Goal: Task Accomplishment & Management: Manage account settings

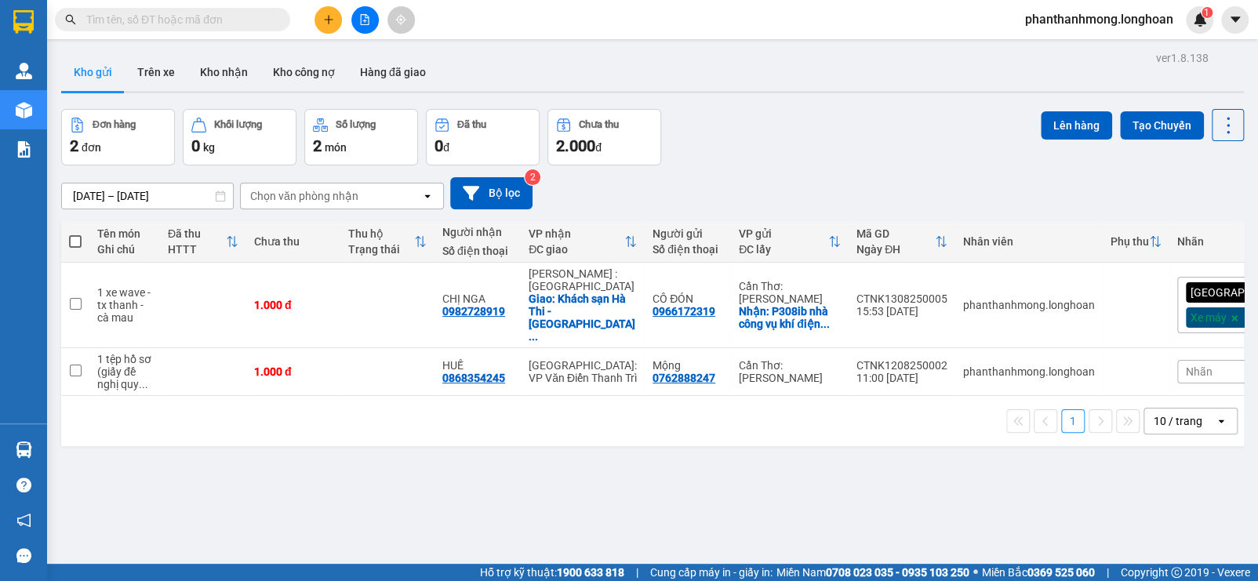
click at [1073, 304] on td "phanthanhmong.longhoan" at bounding box center [1029, 306] width 147 height 86
checkbox input "true"
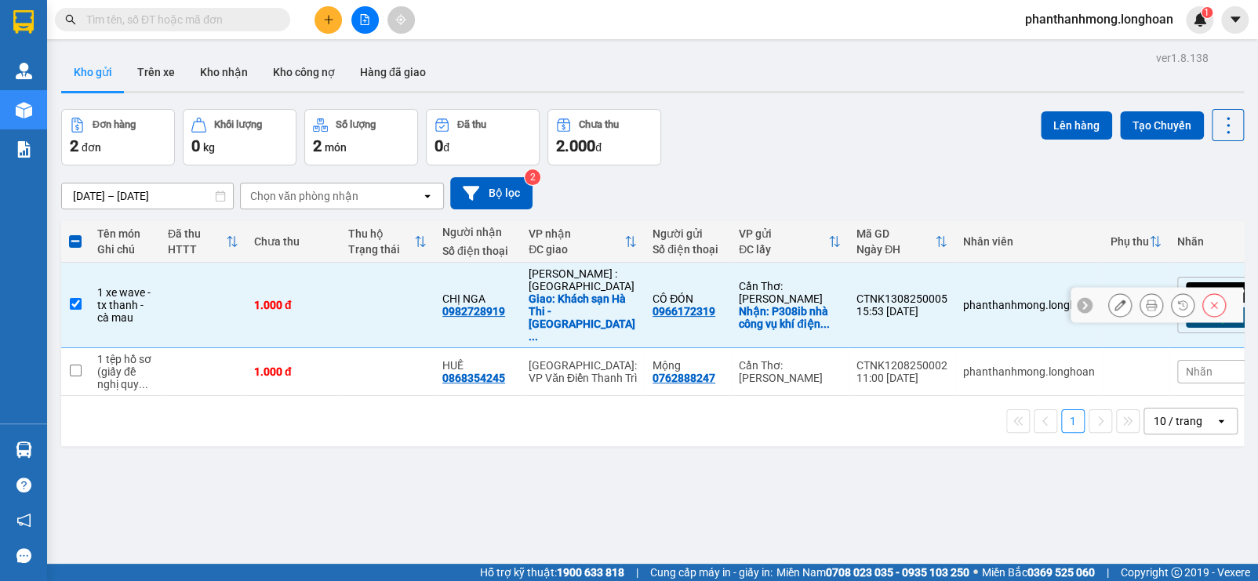
click at [1115, 300] on icon at bounding box center [1120, 305] width 11 height 11
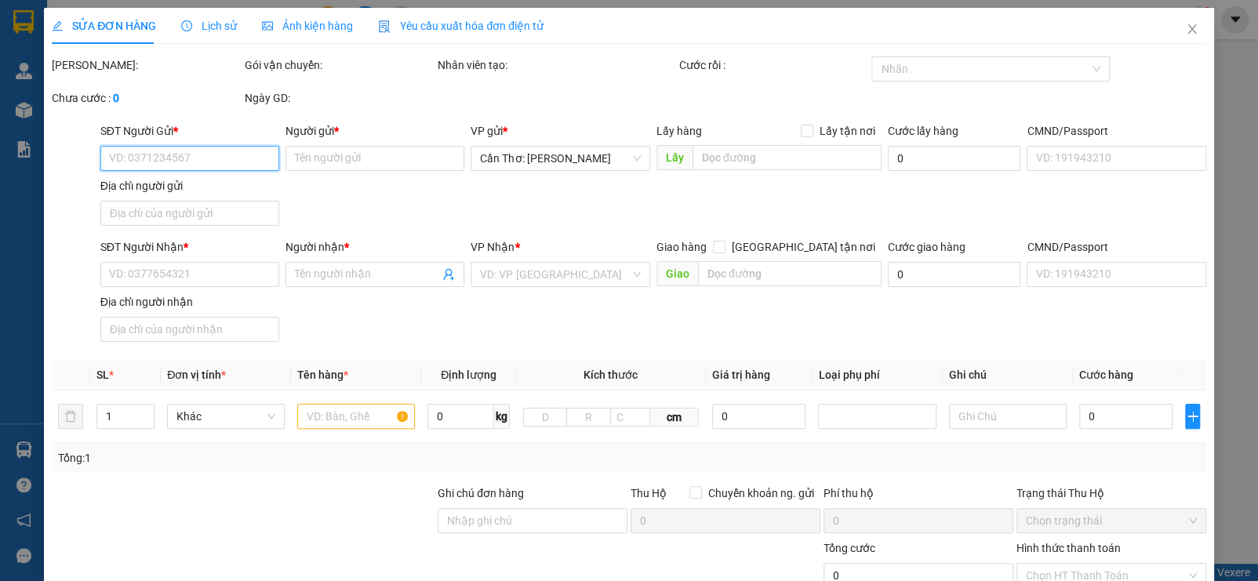
type input "0966172319"
type input "CÔ ĐÓN"
checkbox input "true"
type input "P308ib nhà công vụ khí điện đạm ..Ngô Quyền phường 1 [GEOGRAPHIC_DATA]"
type input "0982728919"
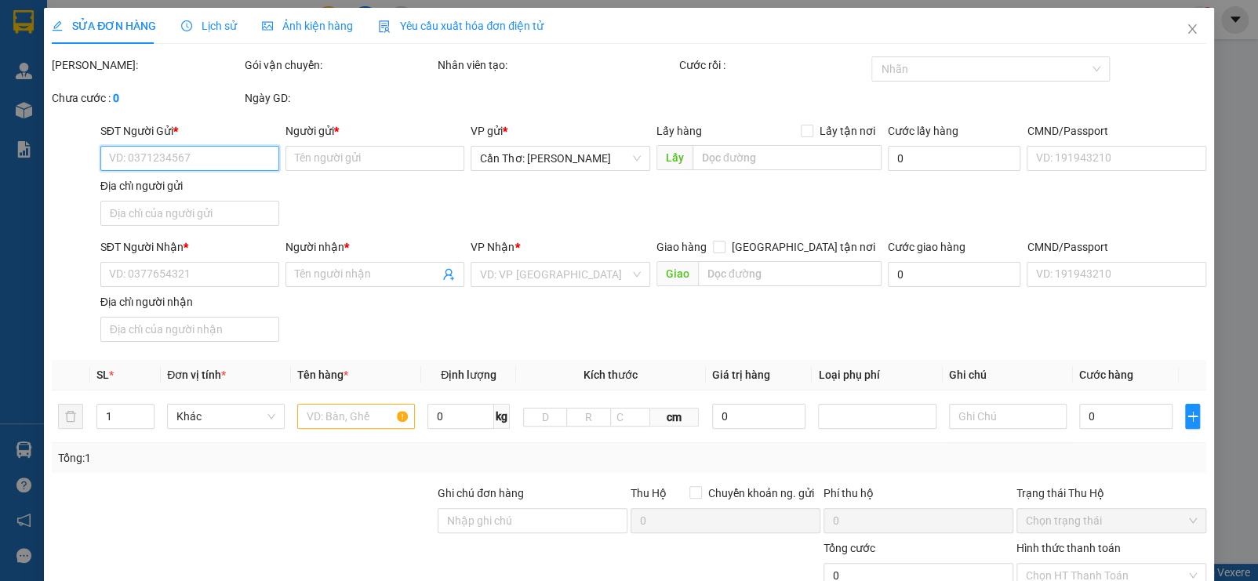
type input "CHỊ NGA"
checkbox input "true"
type input "Khách sạn Hà Thi - [PERSON_NAME] [GEOGRAPHIC_DATA] ( cũ )"
type input "1.000"
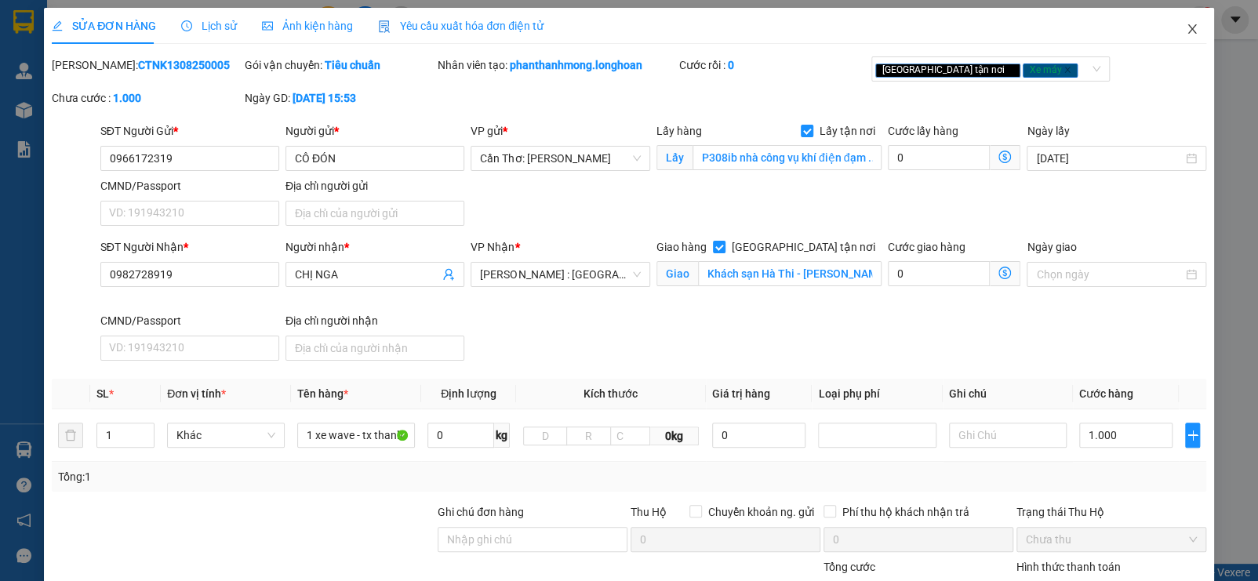
click at [1186, 35] on icon "close" at bounding box center [1192, 29] width 13 height 13
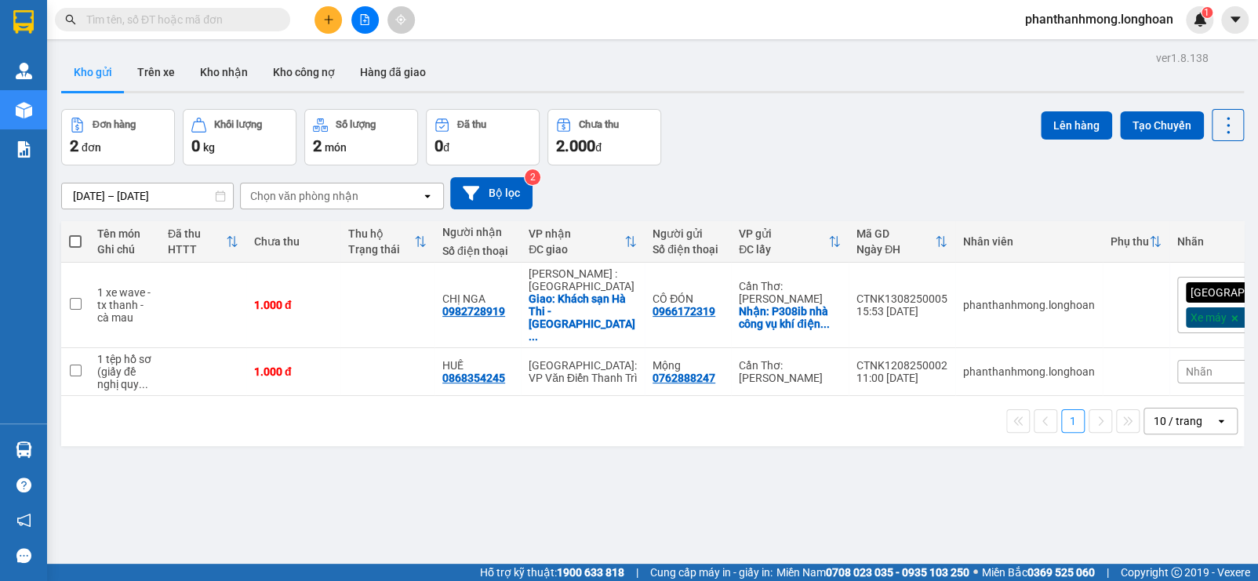
click at [24, 442] on img at bounding box center [24, 450] width 16 height 16
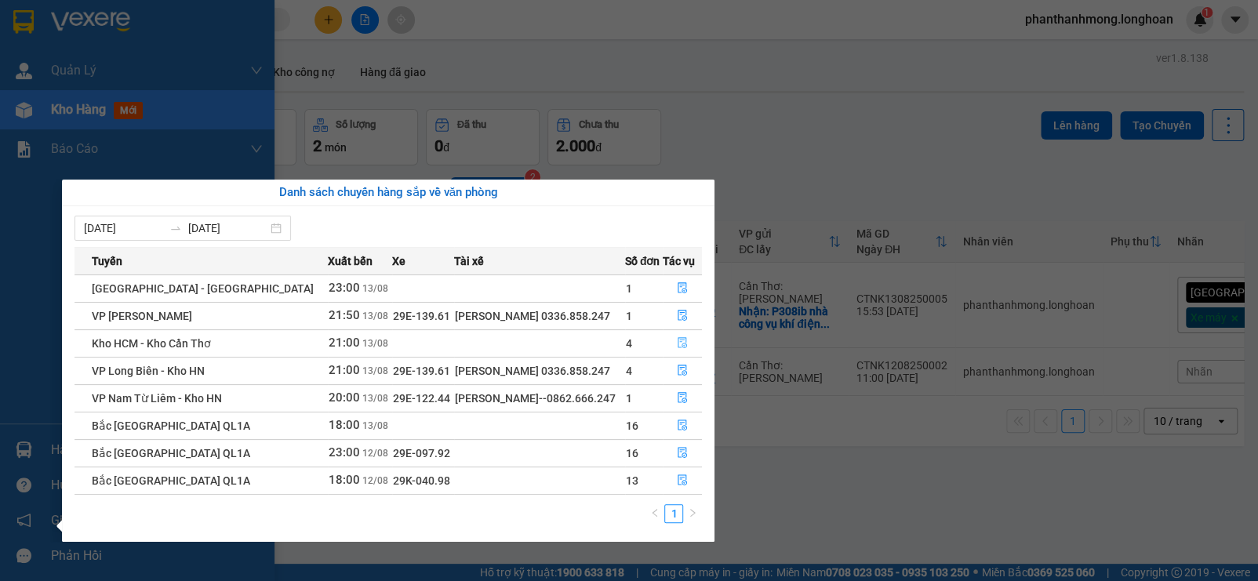
click at [678, 339] on icon "file-done" at bounding box center [682, 342] width 11 height 11
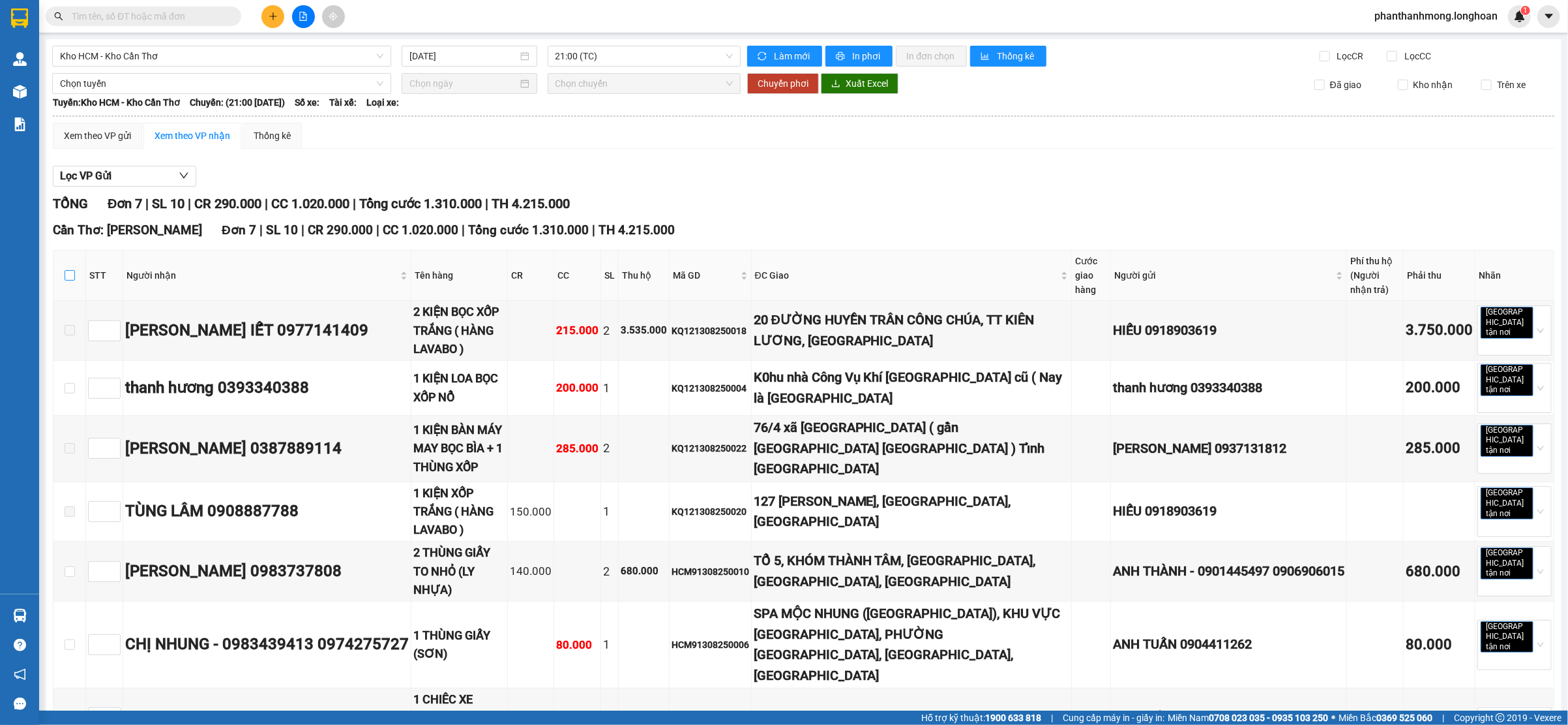
click at [69, 279] on input "checkbox" at bounding box center [70, 275] width 11 height 11
checkbox input "true"
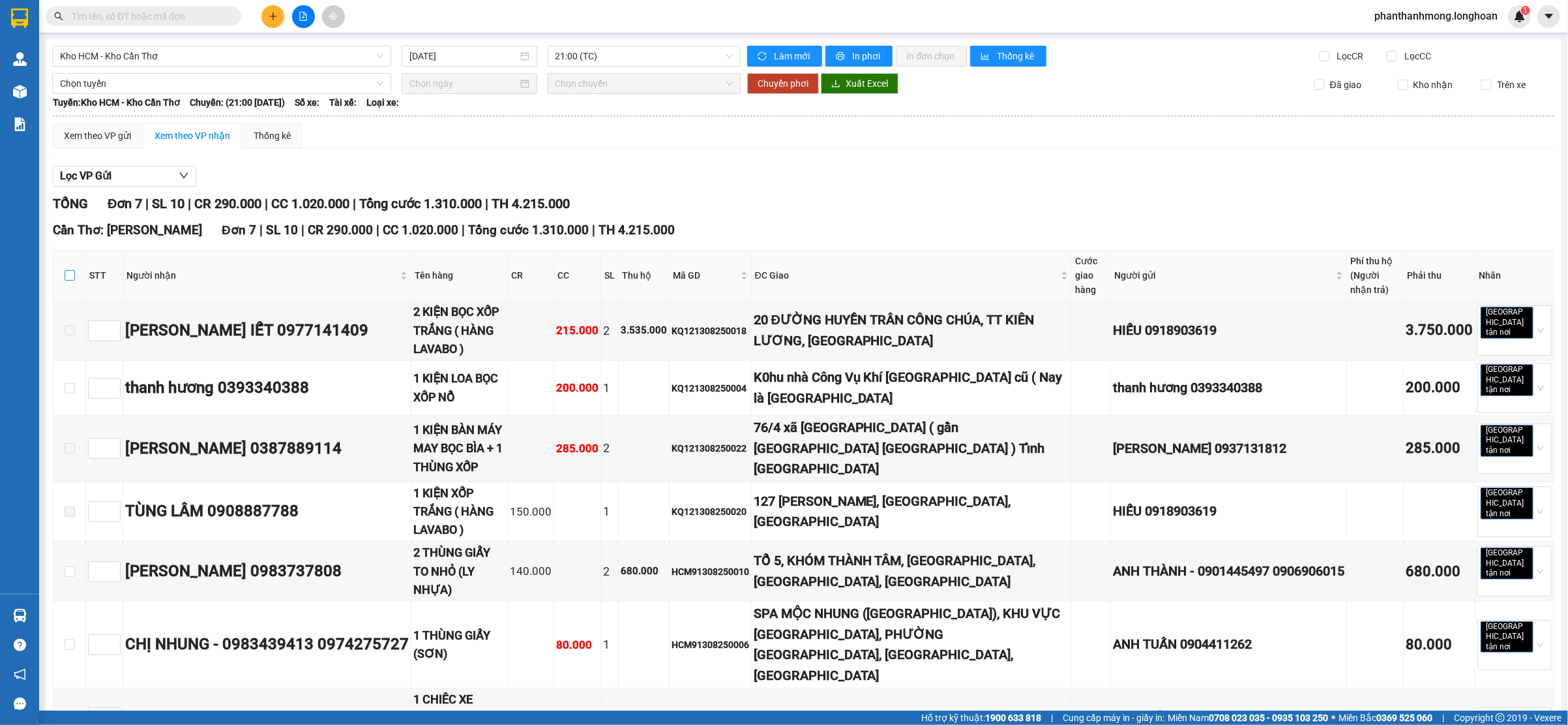
checkbox input "true"
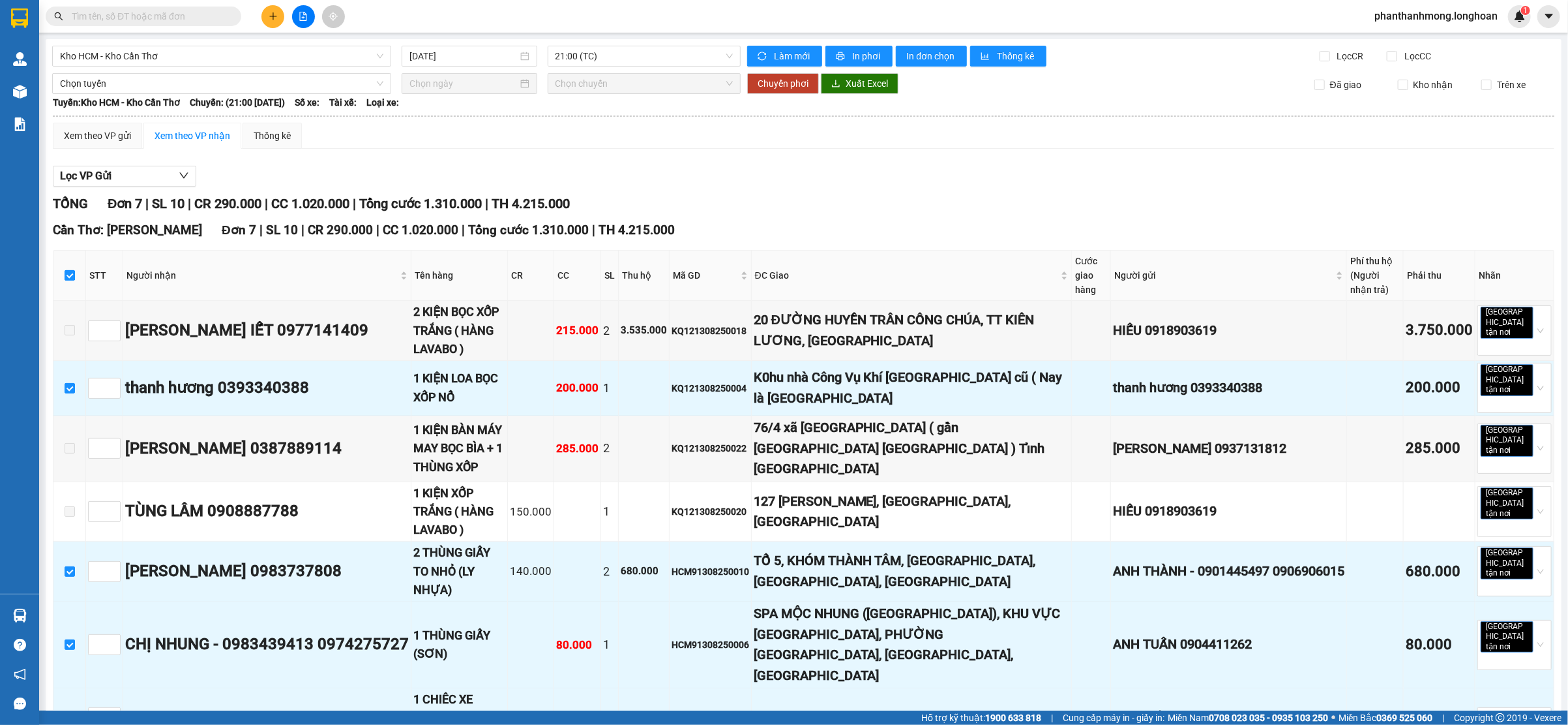
scroll to position [46, 0]
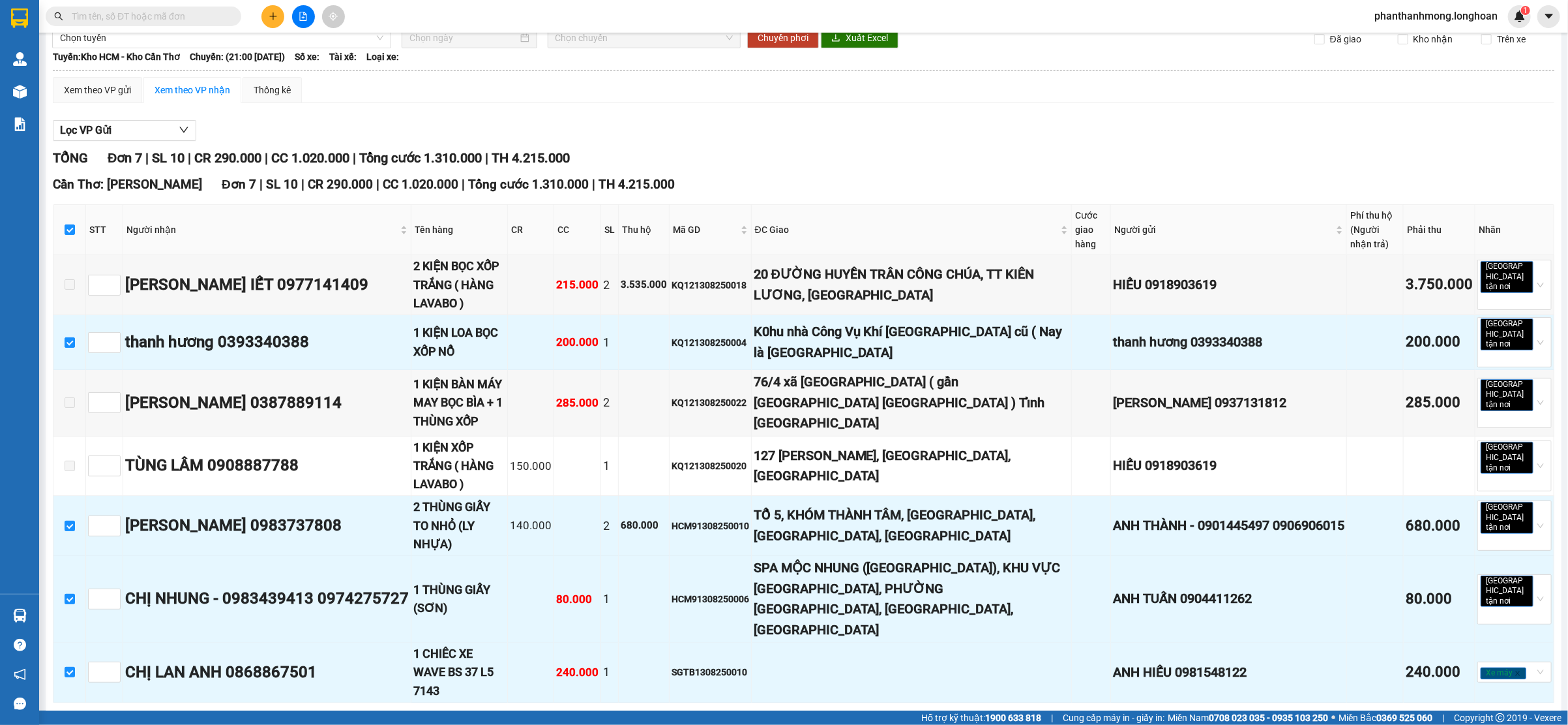
click at [0, 483] on div "Hàng sắp về" at bounding box center [19, 615] width 39 height 29
